Goal: Task Accomplishment & Management: Manage account settings

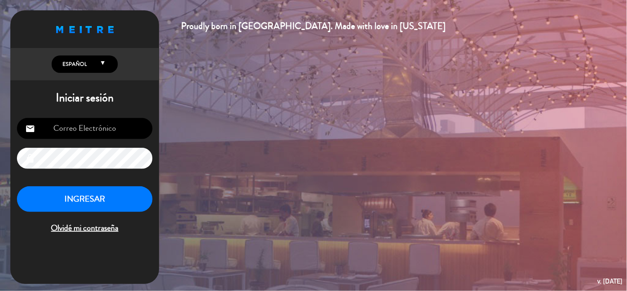
type input "[EMAIL_ADDRESS][DOMAIN_NAME]"
click at [110, 199] on button "INGRESAR" at bounding box center [85, 199] width 136 height 26
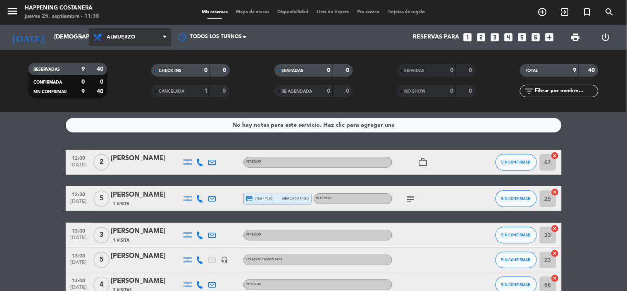
click at [127, 32] on span "Almuerzo" at bounding box center [130, 37] width 83 height 18
click at [129, 90] on div "menu Happening Costanera [DATE] 25. septiembre - 11:38 Mis reservas Mapa de mes…" at bounding box center [313, 56] width 627 height 112
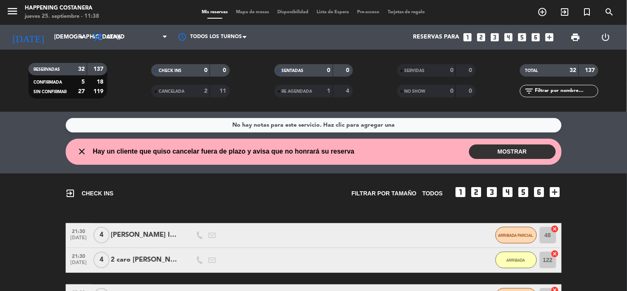
click at [548, 139] on div "close Hay un cliente que quiso cancelar fuera de plazo y avisa que no honrará s…" at bounding box center [314, 152] width 496 height 26
click at [542, 157] on button "MOSTRAR" at bounding box center [512, 151] width 87 height 14
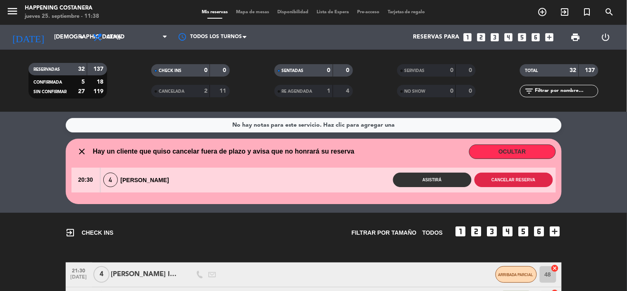
click at [510, 182] on button "Cancelar reserva" at bounding box center [514, 179] width 79 height 14
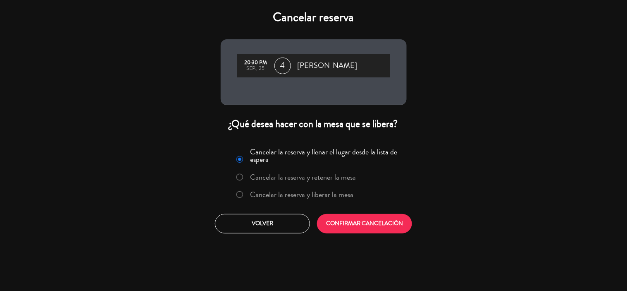
click at [334, 194] on label "Cancelar la reserva y liberar la mesa" at bounding box center [301, 194] width 103 height 7
click at [384, 222] on button "CONFIRMAR CANCELACIÓN" at bounding box center [364, 223] width 95 height 19
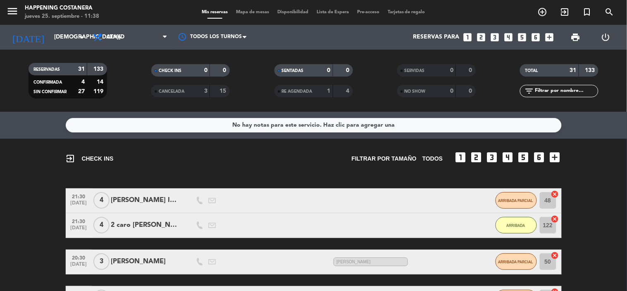
click at [251, 12] on span "Mapa de mesas" at bounding box center [252, 12] width 41 height 5
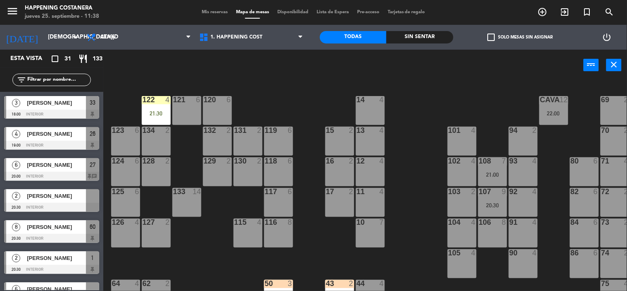
click at [101, 156] on div "6 [PERSON_NAME] 20:00 INTERIOR 27 chat" at bounding box center [51, 169] width 103 height 31
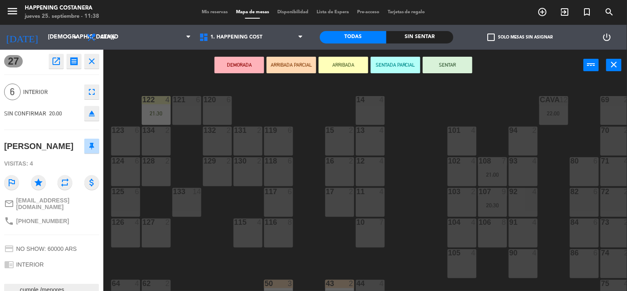
click at [93, 62] on icon "close" at bounding box center [92, 61] width 10 height 10
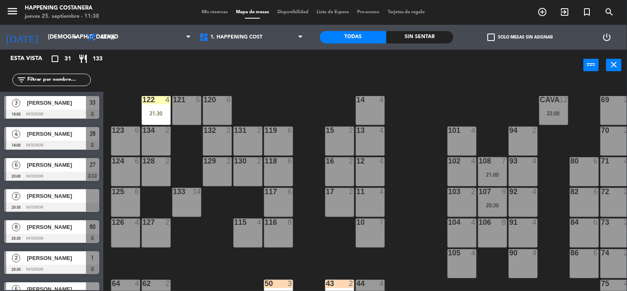
click at [45, 171] on div "[PERSON_NAME]" at bounding box center [56, 165] width 60 height 14
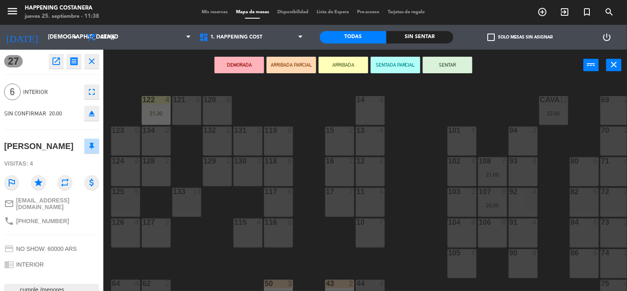
click at [91, 62] on icon "close" at bounding box center [92, 61] width 10 height 10
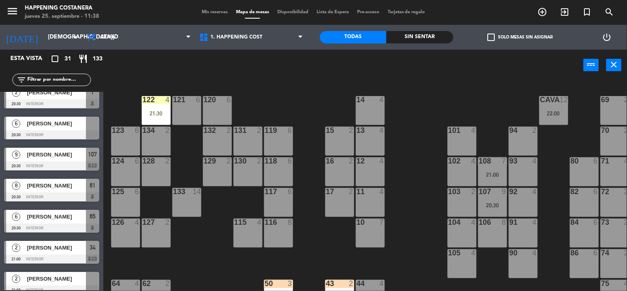
scroll to position [184, 0]
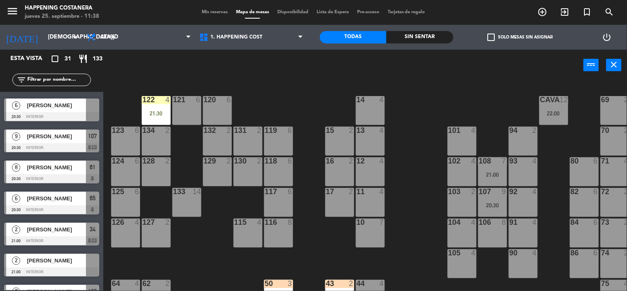
click at [102, 111] on div "3 [PERSON_NAME] 18:00 INTERIOR 33 4 [PERSON_NAME] 19:00 INTERIOR 26 6 [PERSON_N…" at bounding box center [51, 191] width 103 height 198
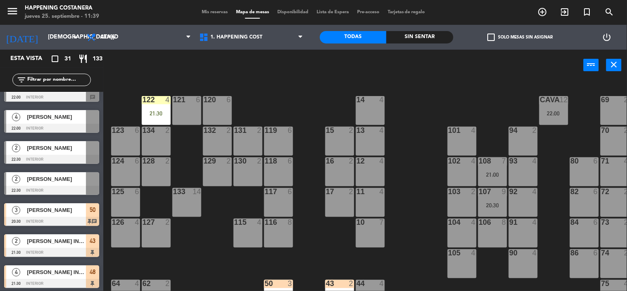
scroll to position [763, 0]
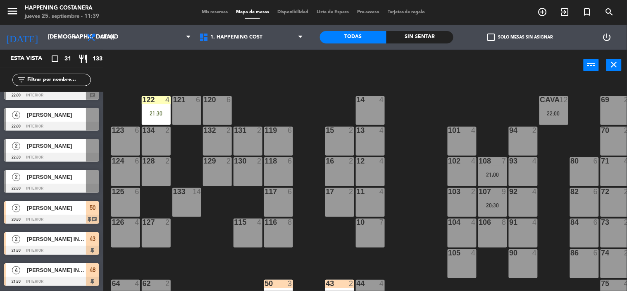
click at [102, 111] on div "3 [PERSON_NAME] 18:00 INTERIOR 33 4 [PERSON_NAME] 19:00 INTERIOR 26 6 [PERSON_N…" at bounding box center [51, 191] width 103 height 198
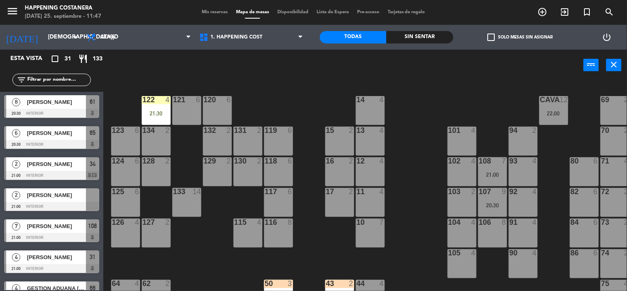
scroll to position [230, 0]
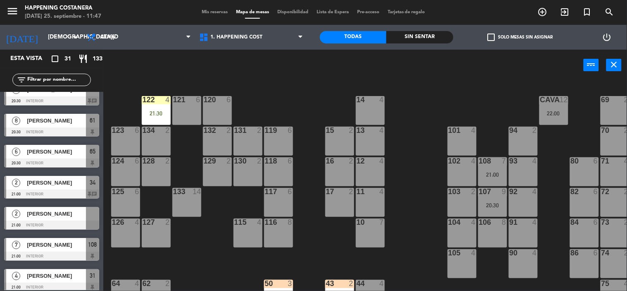
click at [58, 176] on div "[PERSON_NAME]" at bounding box center [56, 183] width 60 height 14
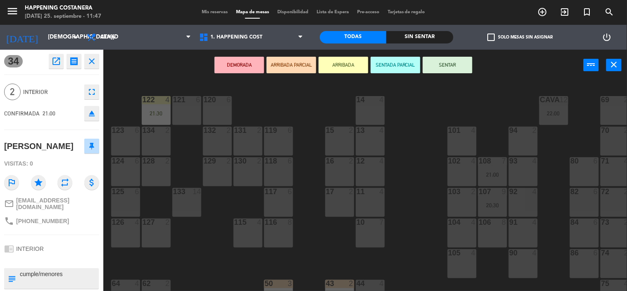
click at [98, 56] on button "close" at bounding box center [91, 61] width 15 height 15
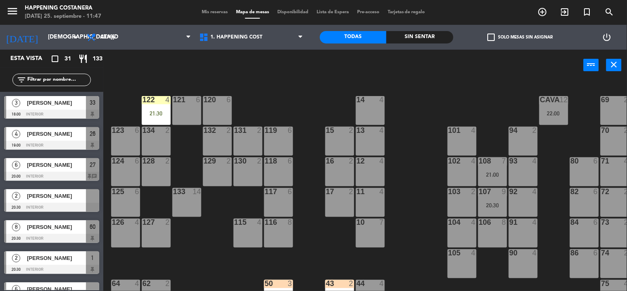
scroll to position [0, 0]
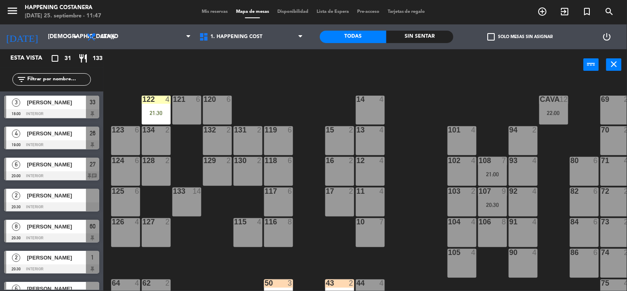
click at [155, 105] on div "122 4 21:30" at bounding box center [156, 110] width 29 height 29
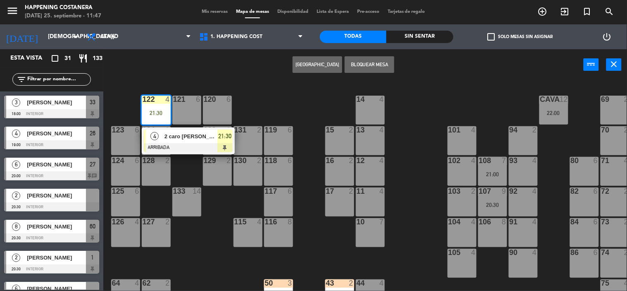
click at [187, 137] on span "2 caro [PERSON_NAME]" at bounding box center [191, 136] width 53 height 9
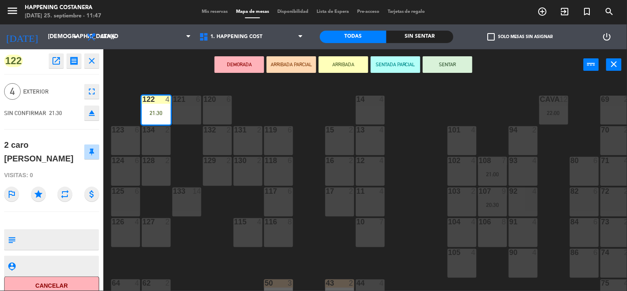
click at [93, 64] on icon "close" at bounding box center [92, 61] width 10 height 10
